Goal: Task Accomplishment & Management: Complete application form

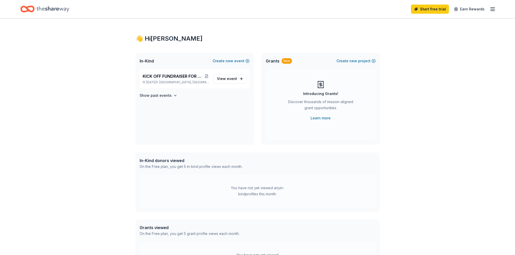
click at [50, 11] on icon "Home" at bounding box center [53, 9] width 33 height 10
click at [491, 9] on icon "button" at bounding box center [493, 9] width 6 height 6
click at [431, 40] on link "Account" at bounding box center [432, 39] width 16 height 5
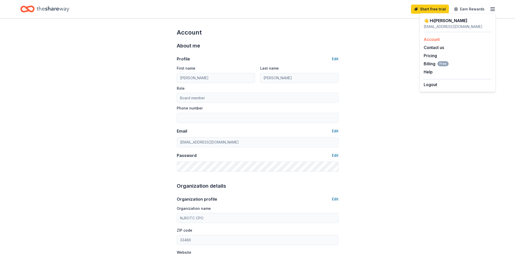
click at [435, 39] on link "Account" at bounding box center [432, 39] width 16 height 5
click at [491, 9] on line "button" at bounding box center [493, 9] width 4 height 0
click at [61, 8] on icon "Home" at bounding box center [53, 9] width 33 height 10
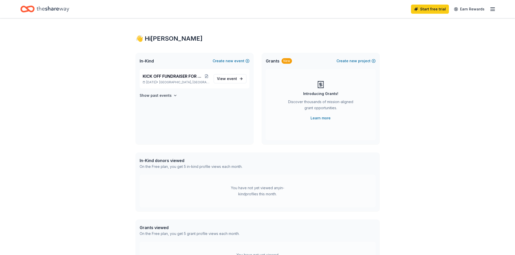
click at [145, 63] on span "In-Kind" at bounding box center [147, 61] width 14 height 6
click at [136, 35] on div "👋 Hi [PERSON_NAME]" at bounding box center [258, 39] width 244 height 8
click at [35, 6] on div "Home" at bounding box center [44, 9] width 49 height 12
click at [163, 75] on span "KICK OFF FUNDRAISER FOR 2025-26 SCHOOL YEAR" at bounding box center [173, 76] width 61 height 6
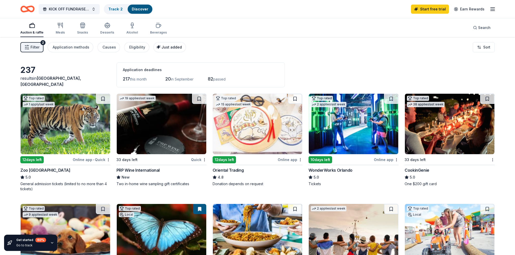
click at [166, 47] on span "Just added" at bounding box center [172, 47] width 20 height 4
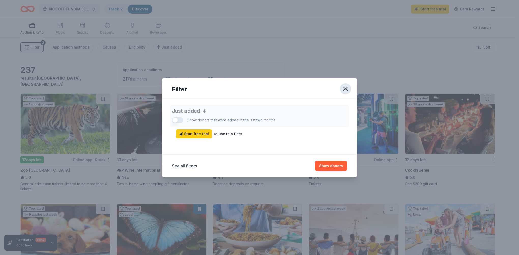
click at [344, 88] on icon "button" at bounding box center [346, 89] width 4 height 4
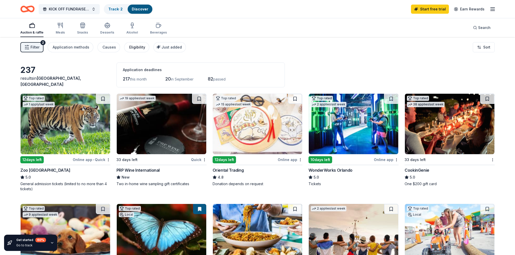
click at [134, 45] on div "Eligibility" at bounding box center [137, 47] width 16 height 6
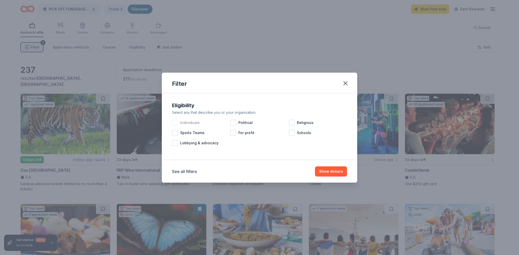
click at [176, 123] on div at bounding box center [175, 123] width 6 height 6
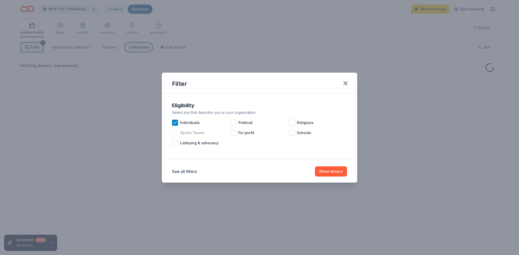
click at [175, 135] on div at bounding box center [175, 133] width 6 height 6
click at [174, 144] on div at bounding box center [175, 143] width 6 height 6
click at [235, 124] on div at bounding box center [233, 123] width 6 height 6
drag, startPoint x: 233, startPoint y: 124, endPoint x: 235, endPoint y: 123, distance: 2.7
click at [234, 123] on icon at bounding box center [233, 122] width 5 height 5
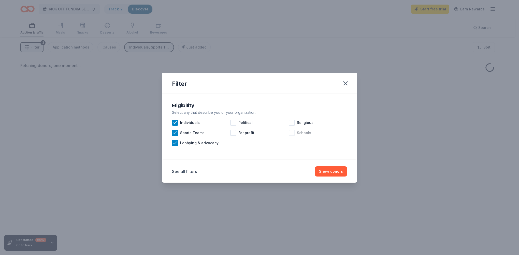
click at [295, 134] on div "Schools" at bounding box center [318, 133] width 58 height 10
click at [326, 172] on button "Show donors" at bounding box center [331, 172] width 32 height 10
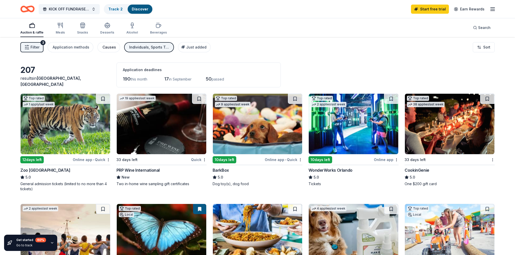
click at [106, 49] on div "Causes" at bounding box center [109, 47] width 13 height 6
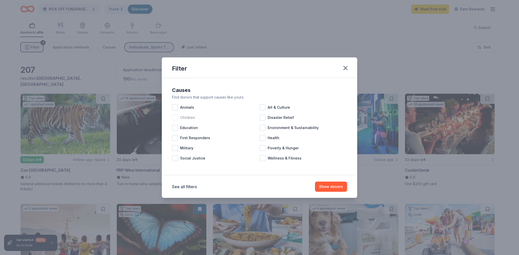
click at [176, 117] on div at bounding box center [175, 118] width 6 height 6
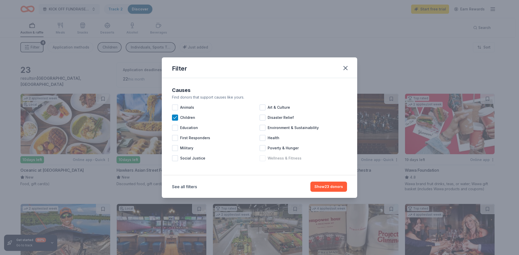
click at [264, 160] on div at bounding box center [262, 158] width 6 height 6
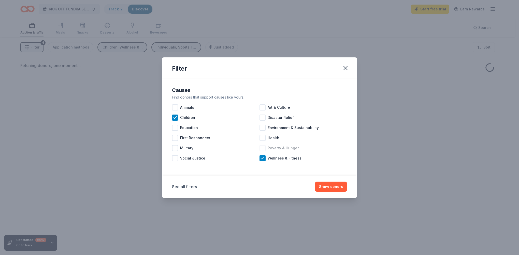
click at [263, 149] on div at bounding box center [262, 148] width 6 height 6
click at [264, 138] on div at bounding box center [262, 138] width 6 height 6
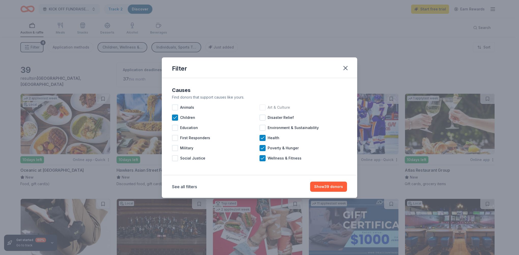
click at [261, 107] on div at bounding box center [262, 108] width 6 height 6
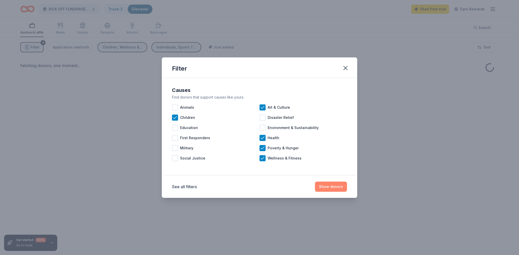
click at [337, 186] on button "Show donors" at bounding box center [331, 187] width 32 height 10
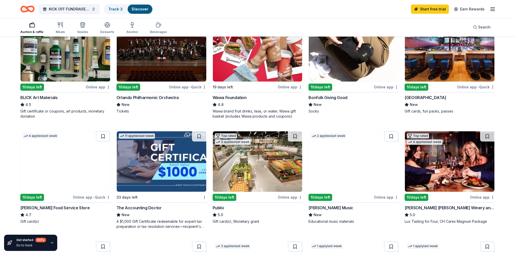
scroll to position [204, 0]
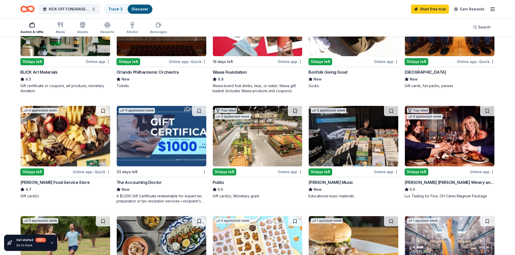
click at [437, 154] on img at bounding box center [450, 136] width 90 height 61
click at [67, 127] on img at bounding box center [66, 136] width 90 height 61
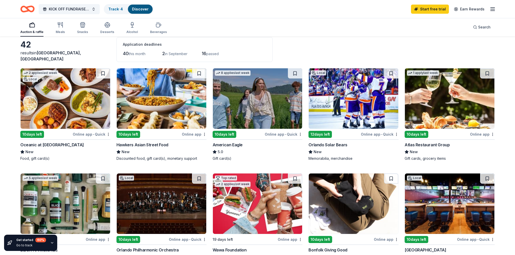
scroll to position [0, 0]
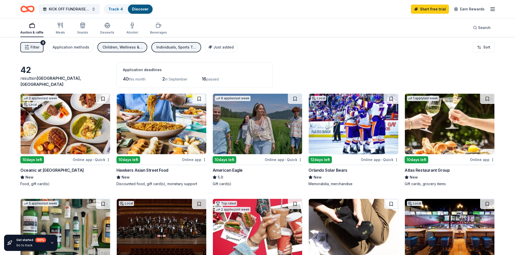
click at [38, 160] on div "10 days left" at bounding box center [32, 159] width 24 height 7
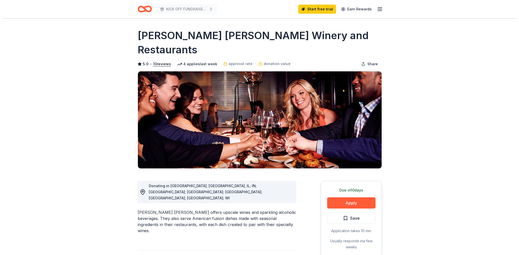
scroll to position [25, 0]
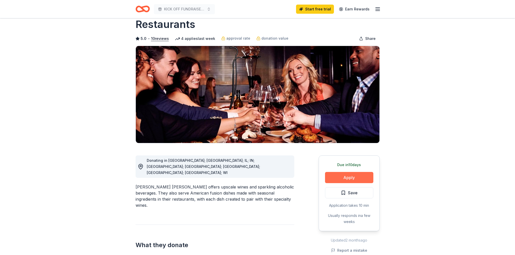
click at [338, 172] on button "Apply" at bounding box center [349, 177] width 48 height 11
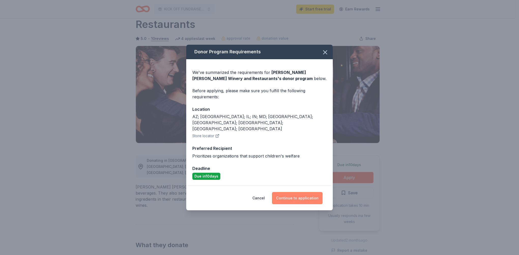
click at [292, 192] on button "Continue to application" at bounding box center [297, 198] width 51 height 12
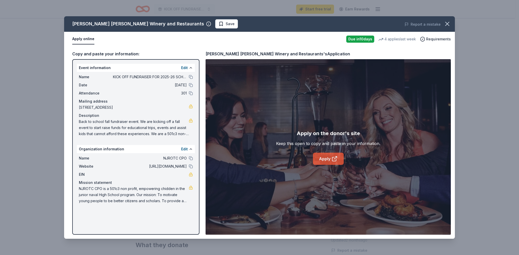
click at [332, 160] on icon at bounding box center [334, 159] width 6 height 6
click at [219, 24] on span "Save" at bounding box center [227, 24] width 16 height 6
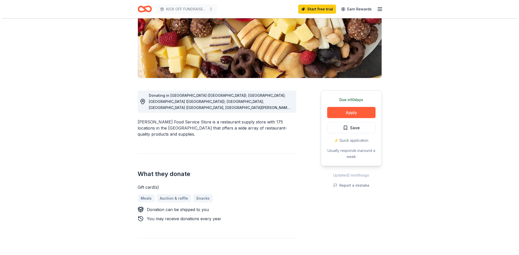
scroll to position [25, 0]
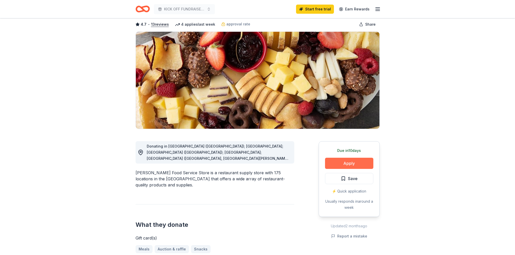
click at [342, 160] on button "Apply" at bounding box center [349, 163] width 48 height 11
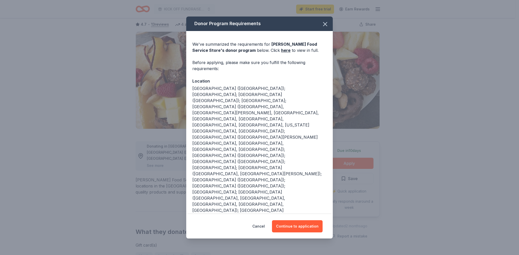
scroll to position [18, 0]
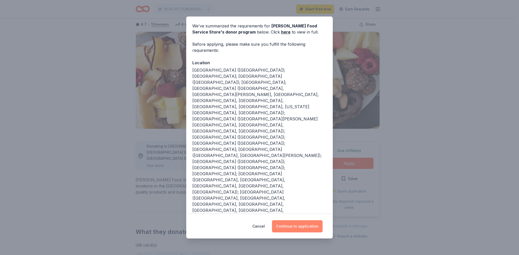
click at [289, 229] on button "Continue to application" at bounding box center [297, 227] width 51 height 12
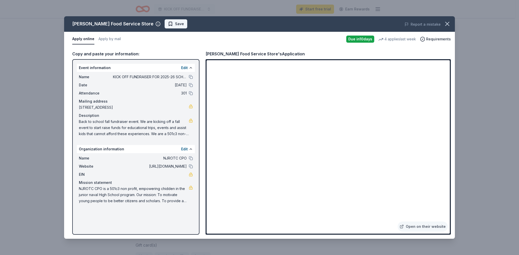
click at [175, 23] on span "Save" at bounding box center [179, 24] width 9 height 6
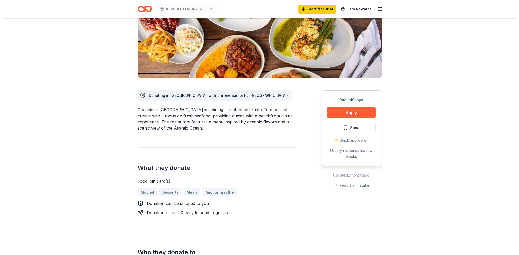
scroll to position [25, 0]
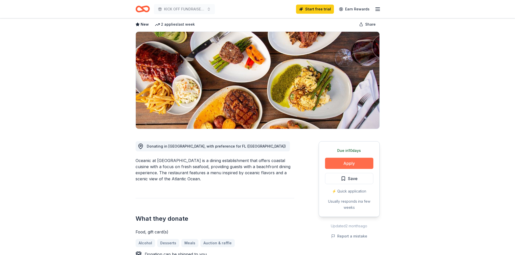
click at [337, 164] on button "Apply" at bounding box center [349, 163] width 48 height 11
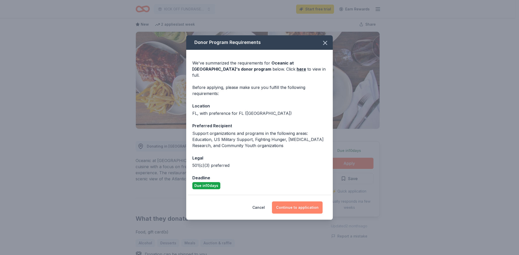
click at [297, 205] on button "Continue to application" at bounding box center [297, 208] width 51 height 12
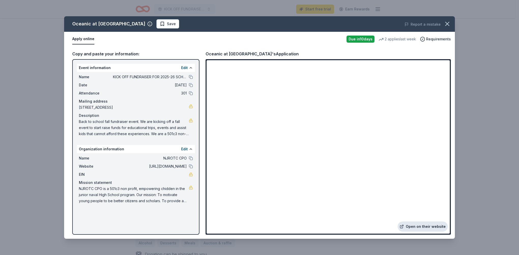
click at [424, 230] on link "Open on their website" at bounding box center [423, 227] width 50 height 10
